Goal: Task Accomplishment & Management: Use online tool/utility

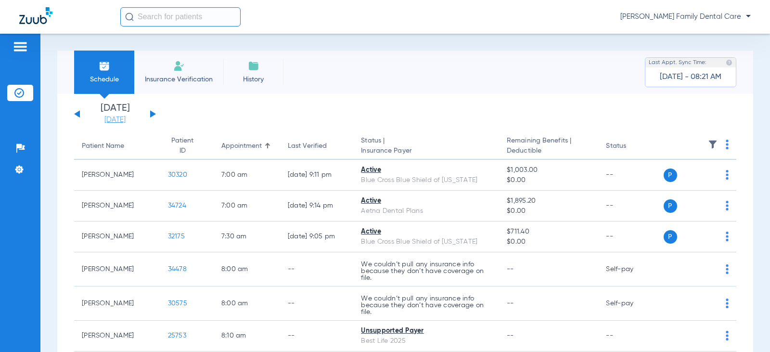
click at [113, 122] on link "[DATE]" at bounding box center [115, 120] width 58 height 10
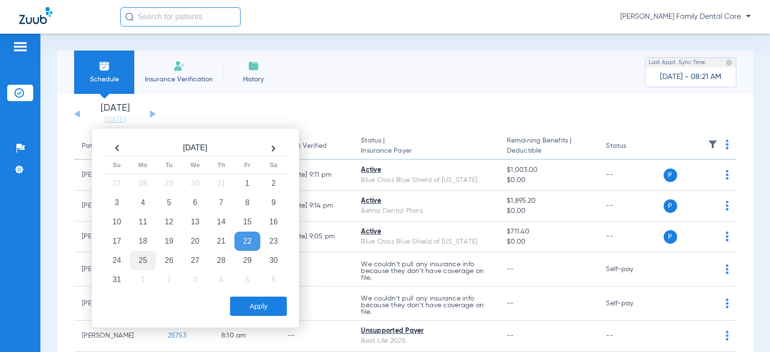
click at [155, 262] on td "25" at bounding box center [143, 260] width 26 height 19
click at [246, 309] on button "Apply" at bounding box center [258, 306] width 57 height 19
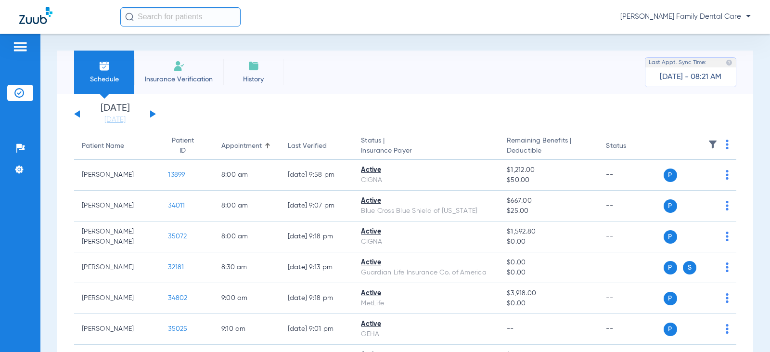
click at [187, 17] on input "text" at bounding box center [180, 16] width 120 height 19
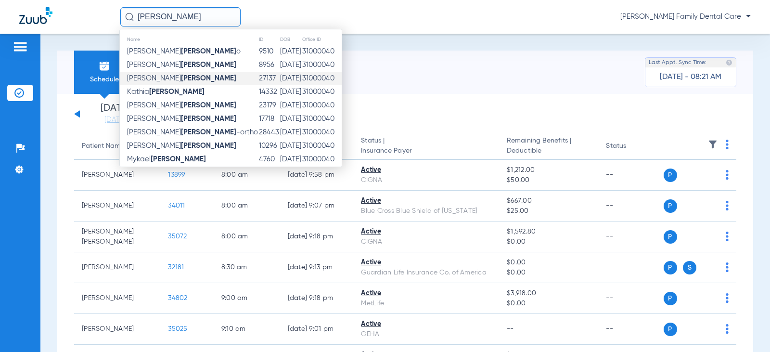
type input "[PERSON_NAME]"
click at [181, 78] on strong "[PERSON_NAME]" at bounding box center [208, 78] width 55 height 7
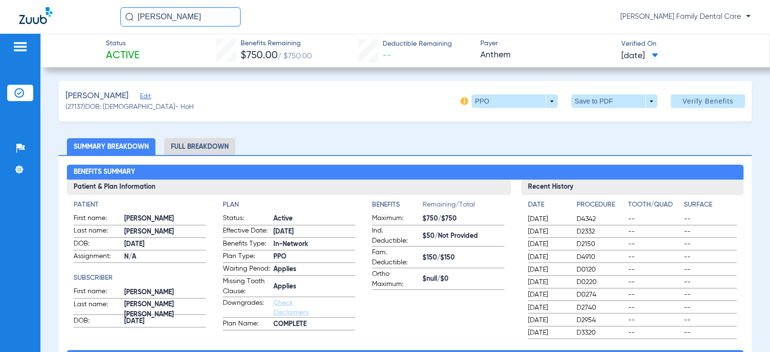
click at [461, 102] on img at bounding box center [465, 101] width 8 height 8
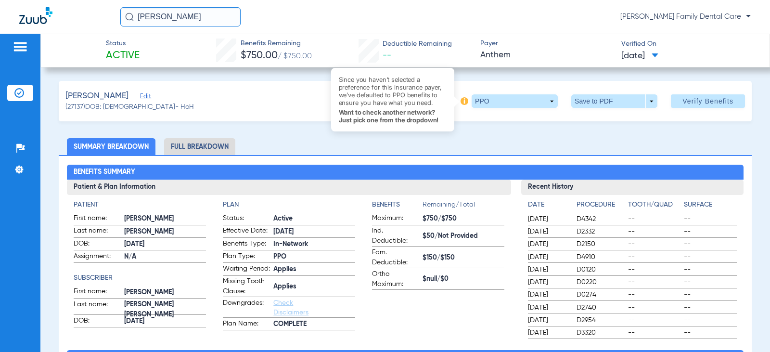
click at [461, 102] on img at bounding box center [465, 101] width 8 height 8
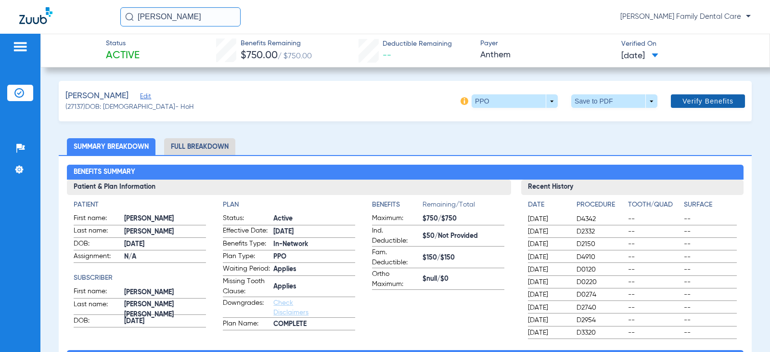
click at [701, 94] on span at bounding box center [708, 101] width 74 height 23
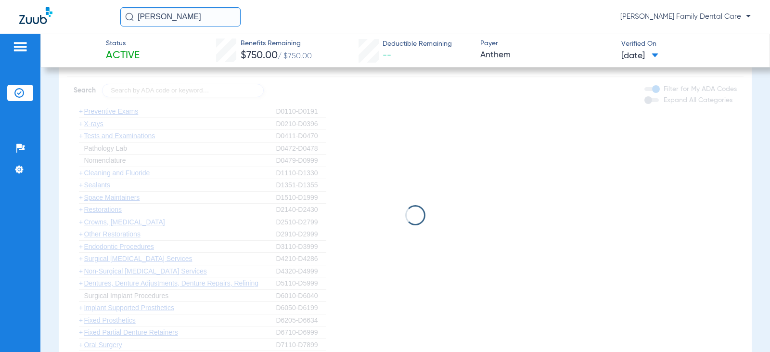
scroll to position [578, 0]
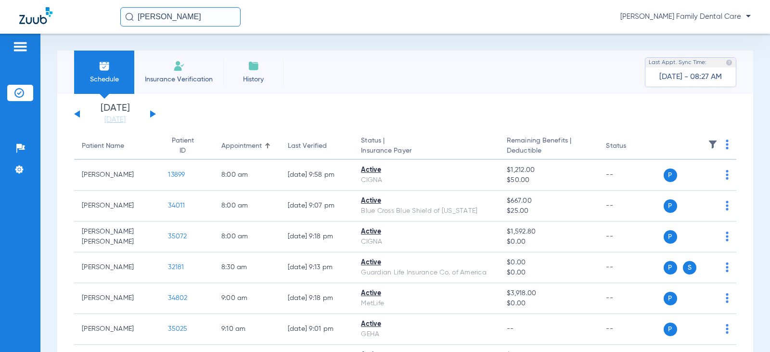
click at [175, 67] on img at bounding box center [179, 66] width 12 height 12
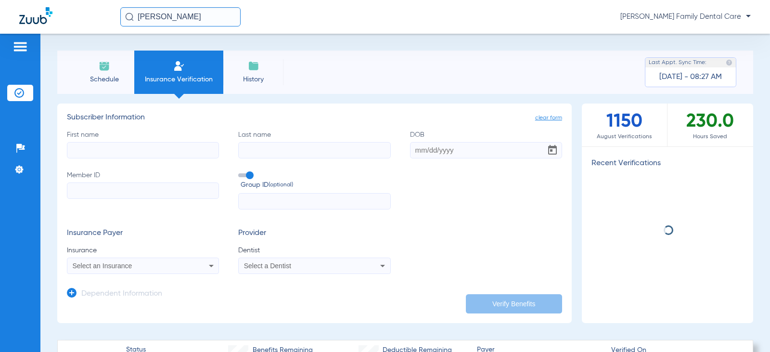
click at [120, 67] on li "Schedule" at bounding box center [104, 72] width 60 height 43
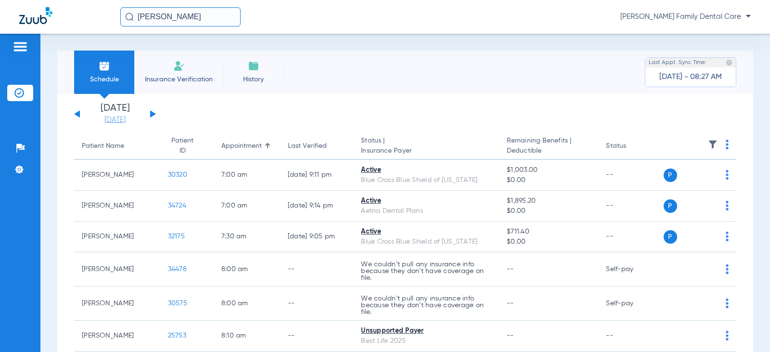
click at [126, 115] on link "[DATE]" at bounding box center [115, 120] width 58 height 10
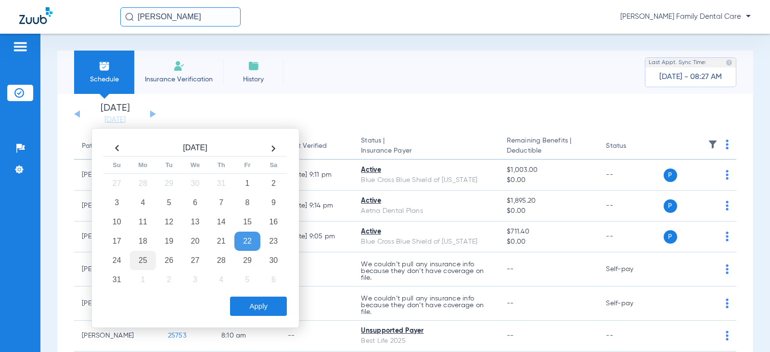
click at [143, 257] on td "25" at bounding box center [143, 260] width 26 height 19
click at [252, 311] on button "Apply" at bounding box center [258, 306] width 57 height 19
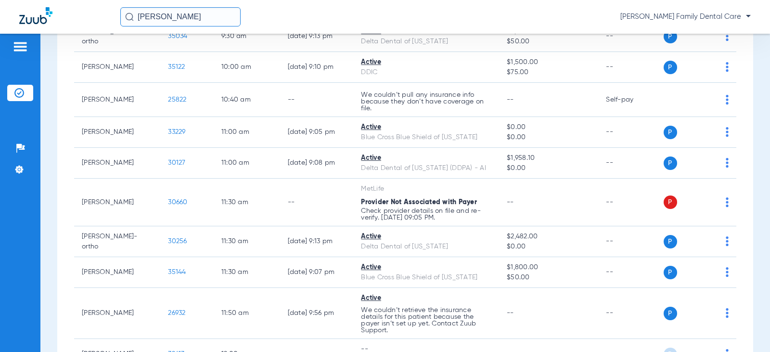
scroll to position [481, 0]
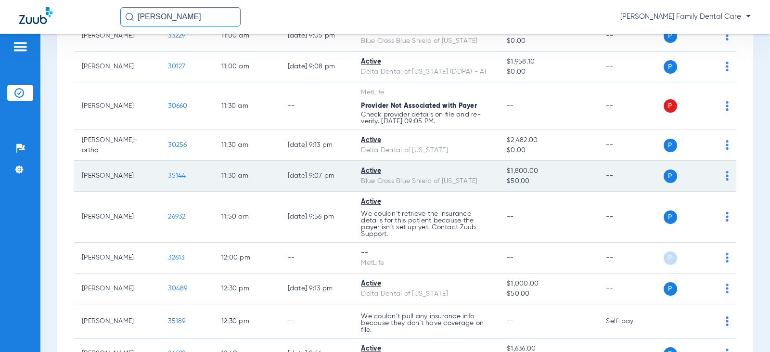
click at [168, 174] on span "35144" at bounding box center [177, 175] width 18 height 7
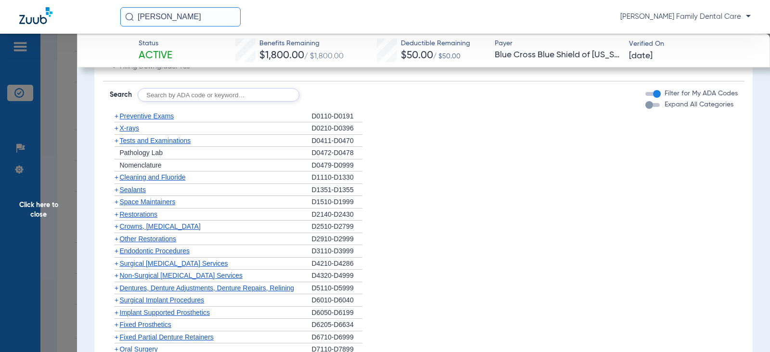
scroll to position [578, 0]
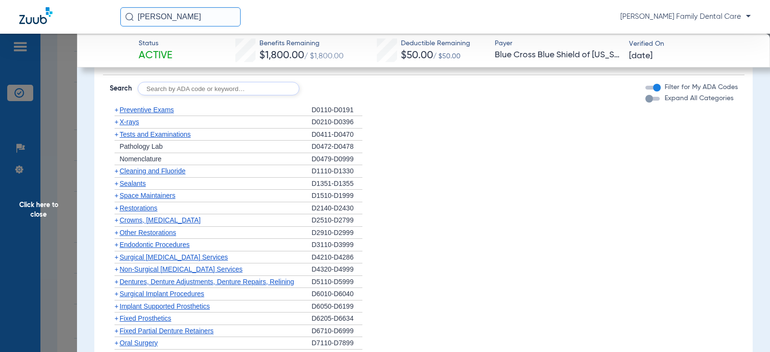
click at [132, 123] on span "X-rays" at bounding box center [129, 122] width 19 height 8
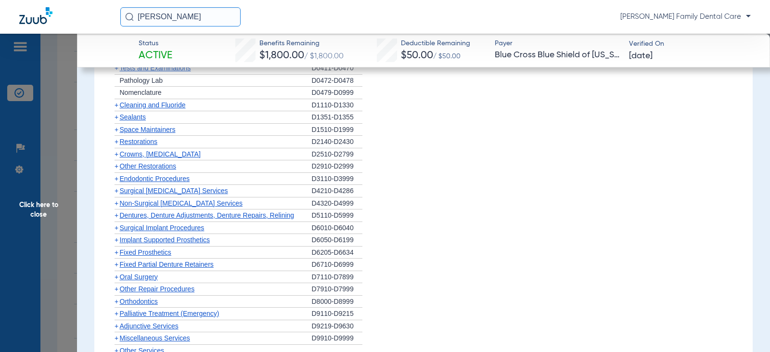
scroll to position [1252, 0]
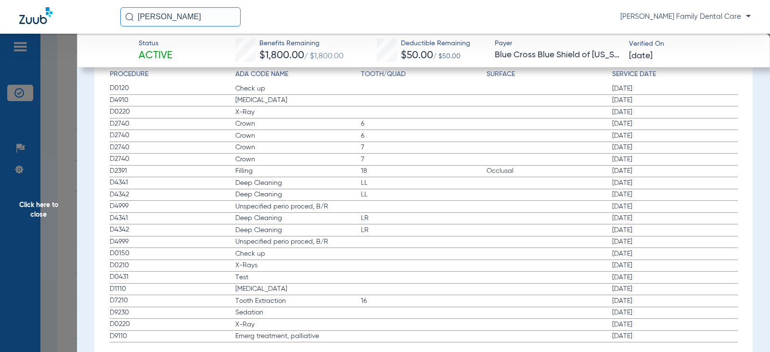
drag, startPoint x: 648, startPoint y: 264, endPoint x: 604, endPoint y: 265, distance: 43.8
click at [604, 265] on label "D0210 X-Rays [DATE]" at bounding box center [424, 266] width 628 height 12
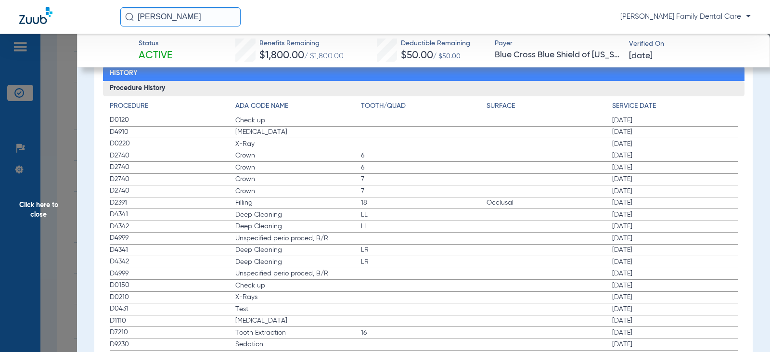
scroll to position [1275, 0]
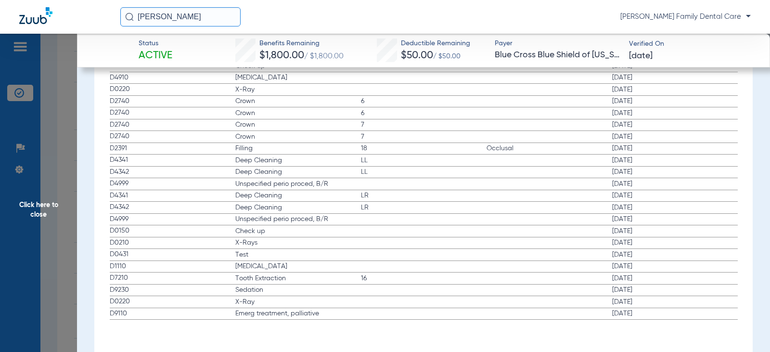
click at [132, 241] on span "D0210" at bounding box center [173, 243] width 126 height 10
drag, startPoint x: 609, startPoint y: 242, endPoint x: 651, endPoint y: 246, distance: 42.5
click at [651, 246] on span "[DATE]" at bounding box center [675, 243] width 126 height 10
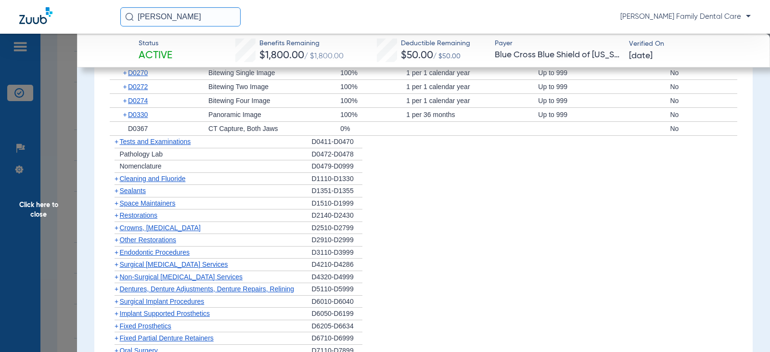
scroll to position [504, 0]
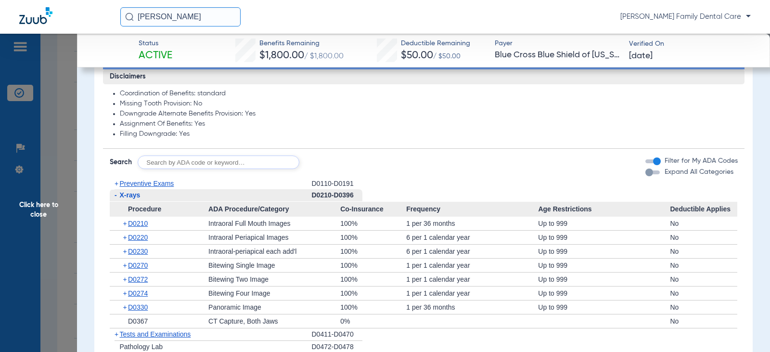
click at [604, 148] on app-breakdown-subsection "Disclaimers Coordination of Benefits: standard Missing Tooth Provision: No Down…" at bounding box center [424, 109] width 642 height 80
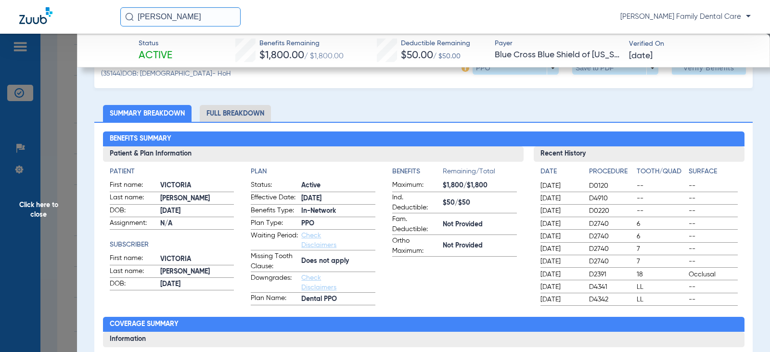
scroll to position [0, 0]
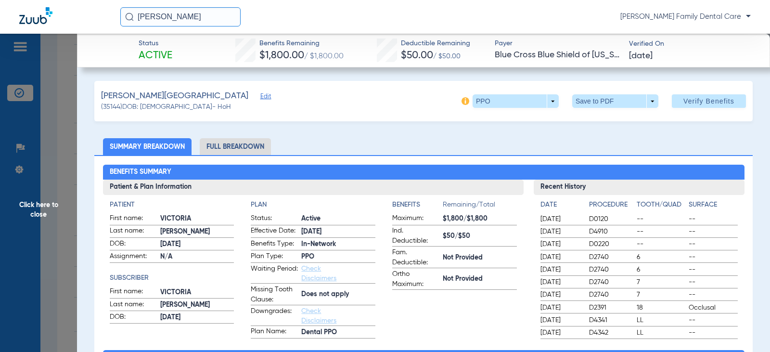
click at [252, 153] on li "Full Breakdown" at bounding box center [235, 146] width 71 height 17
